Goal: Navigation & Orientation: Understand site structure

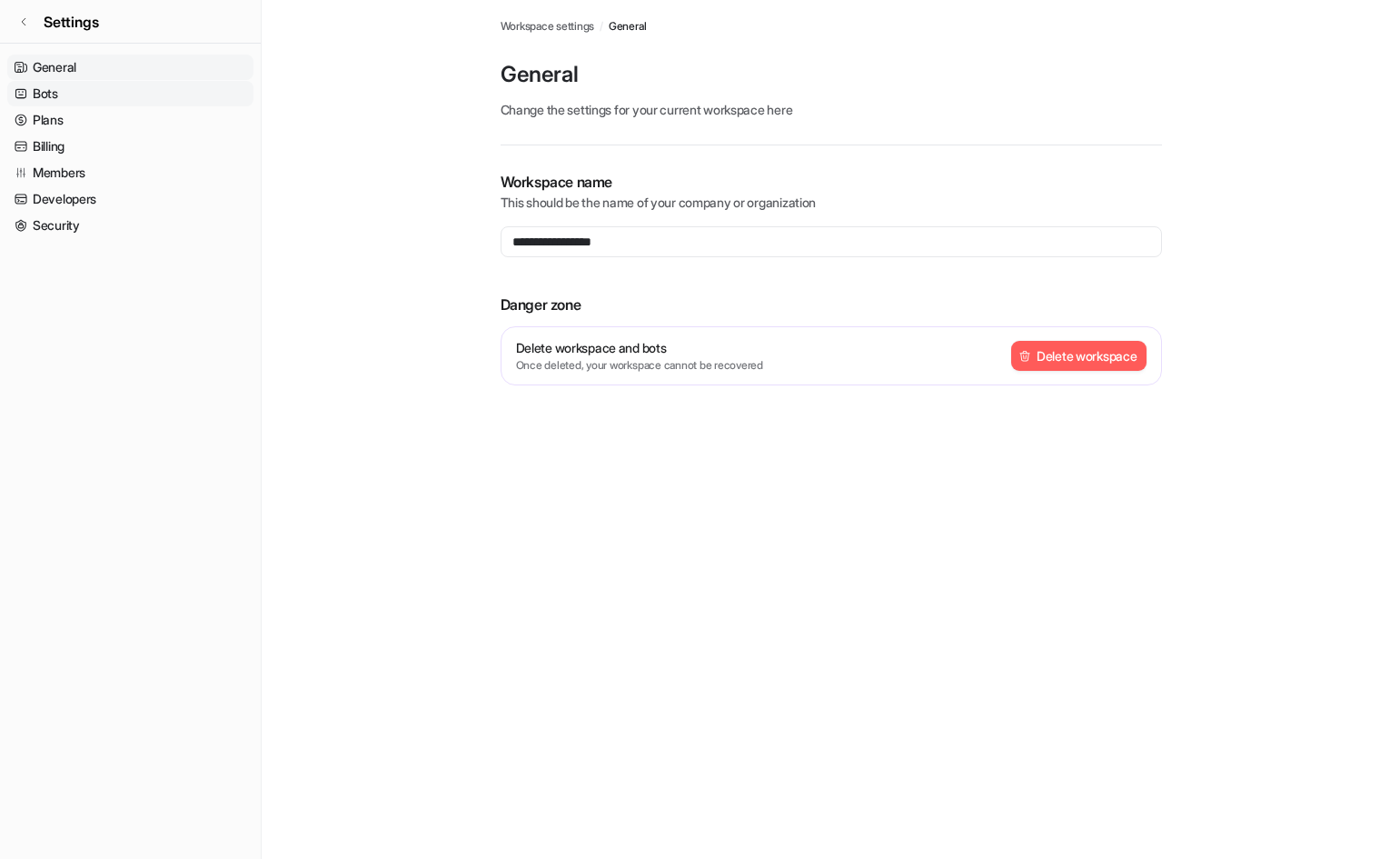
click at [102, 94] on link "Bots" at bounding box center [130, 93] width 246 height 25
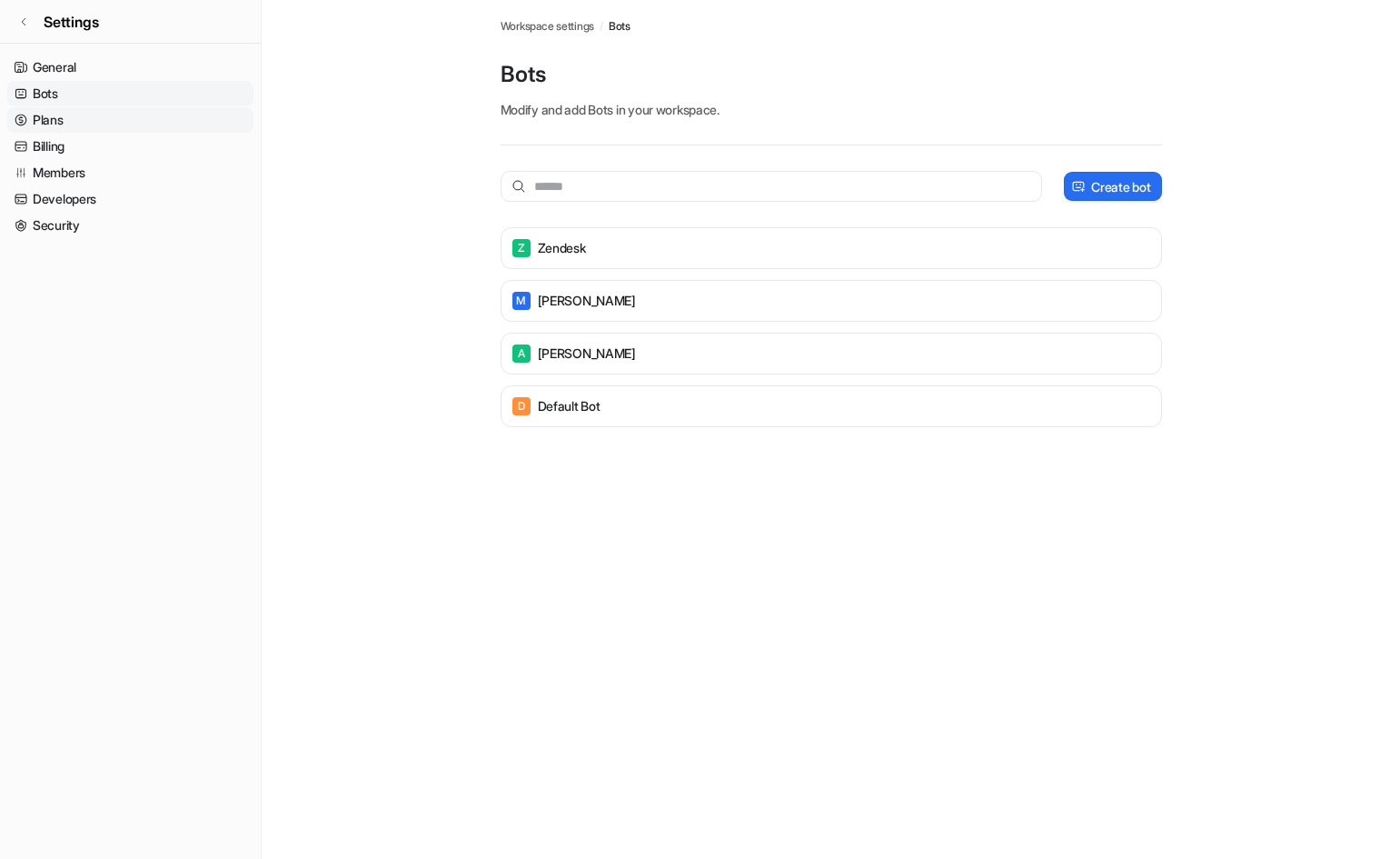
click at [99, 120] on link "Plans" at bounding box center [130, 119] width 246 height 25
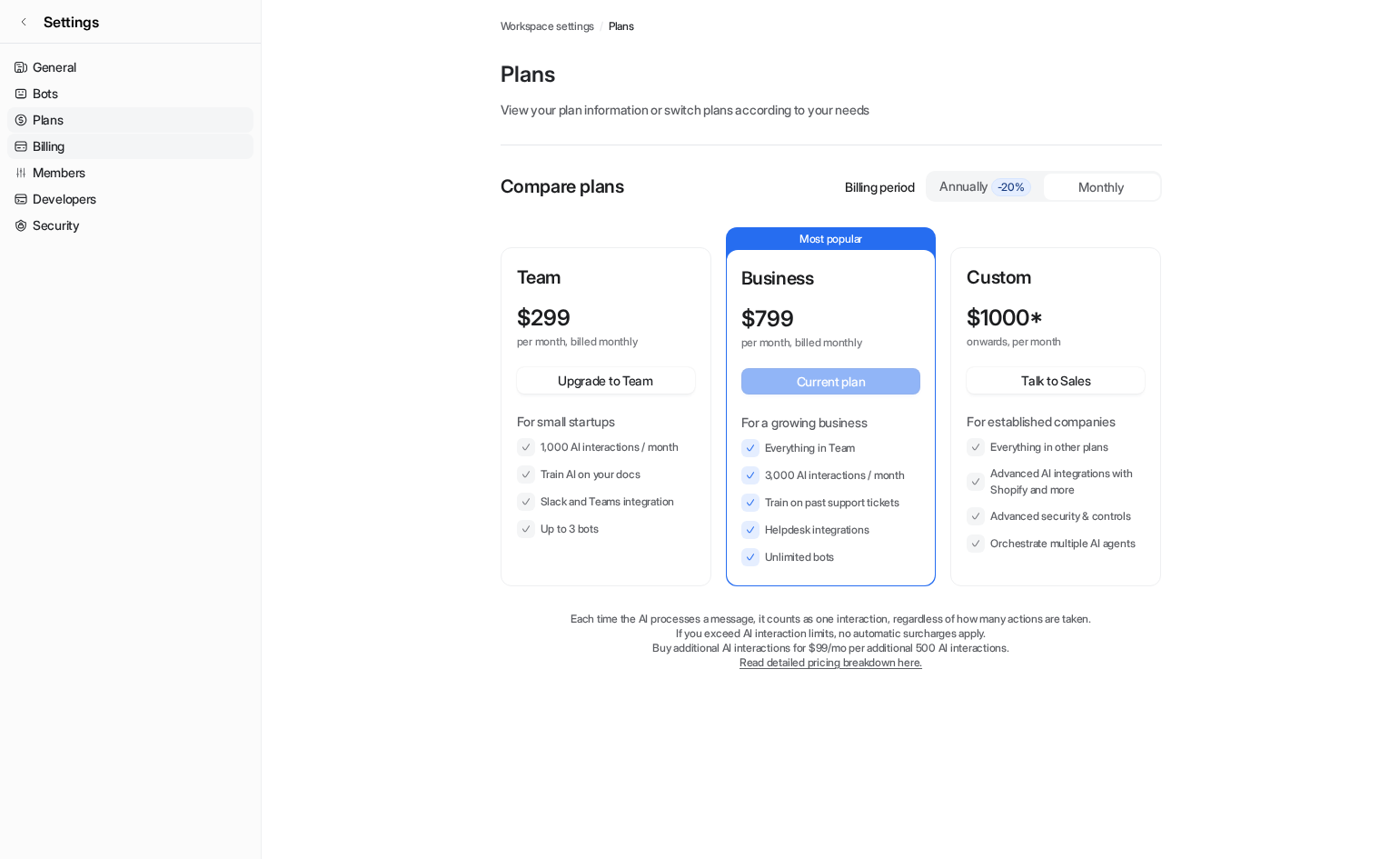
click at [107, 148] on link "Billing" at bounding box center [130, 146] width 246 height 25
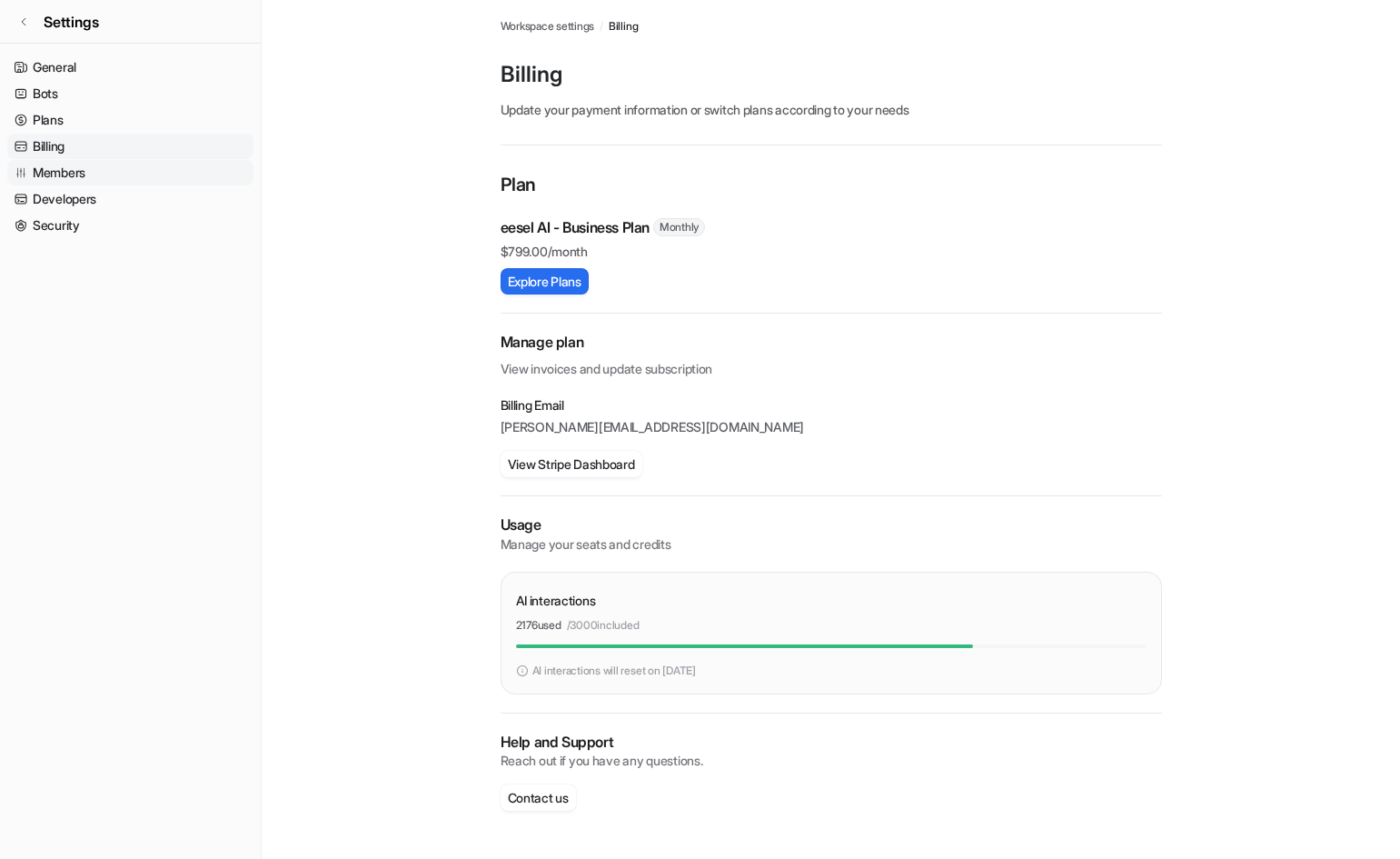
click at [113, 170] on link "Members" at bounding box center [130, 172] width 246 height 25
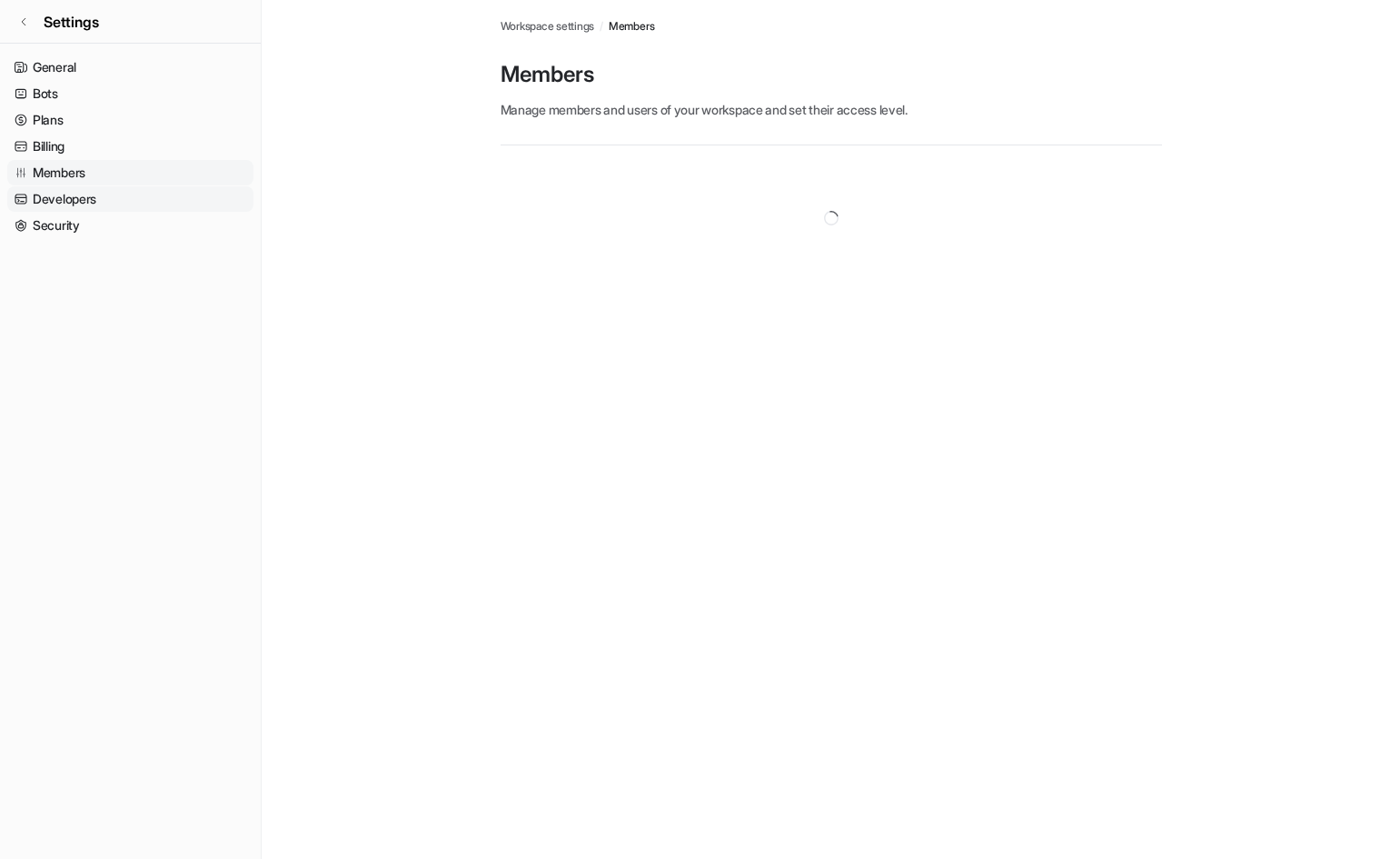
click at [113, 188] on link "Developers" at bounding box center [130, 199] width 246 height 25
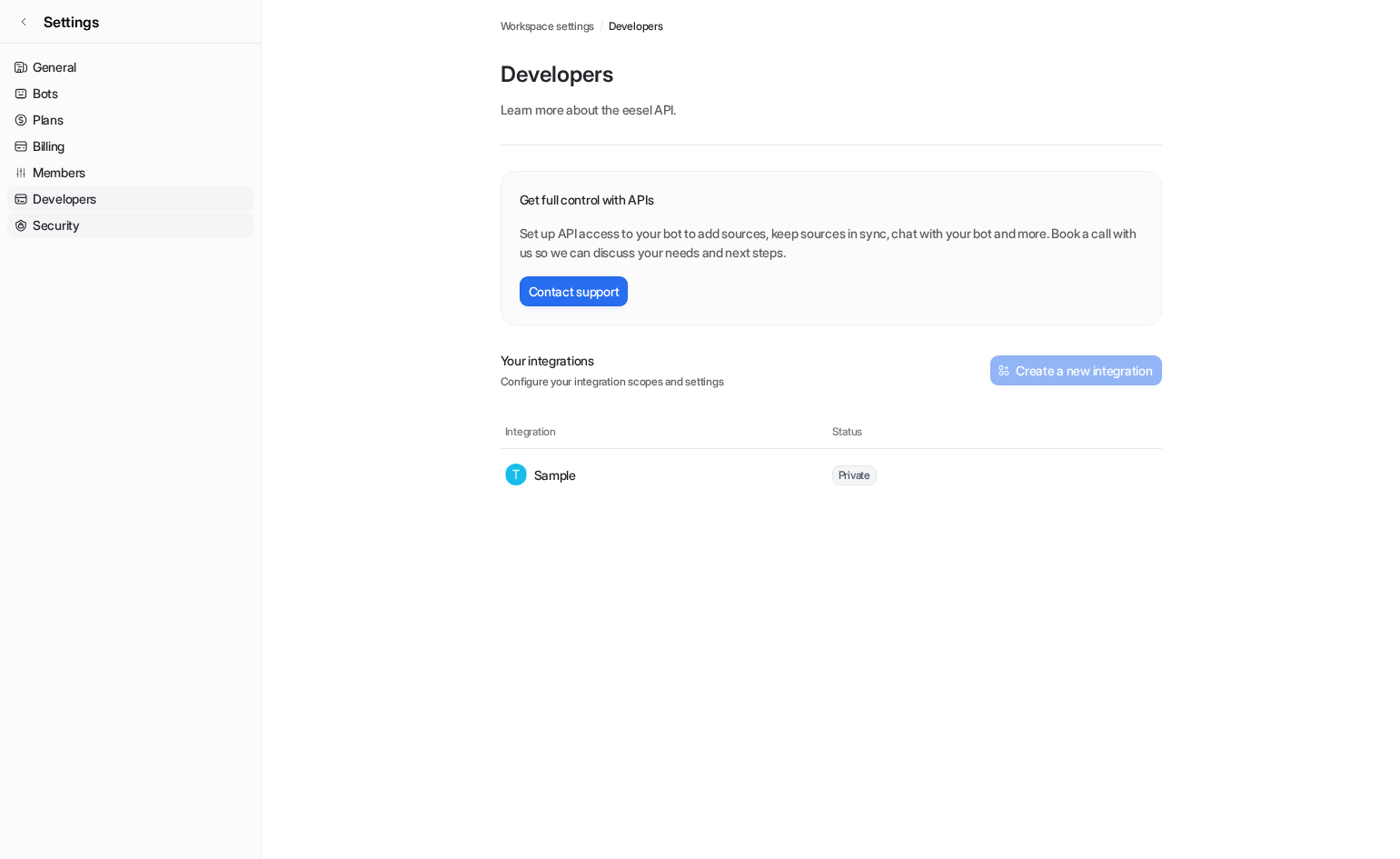
click at [127, 217] on link "Security" at bounding box center [130, 225] width 246 height 25
